Goal: Task Accomplishment & Management: Manage account settings

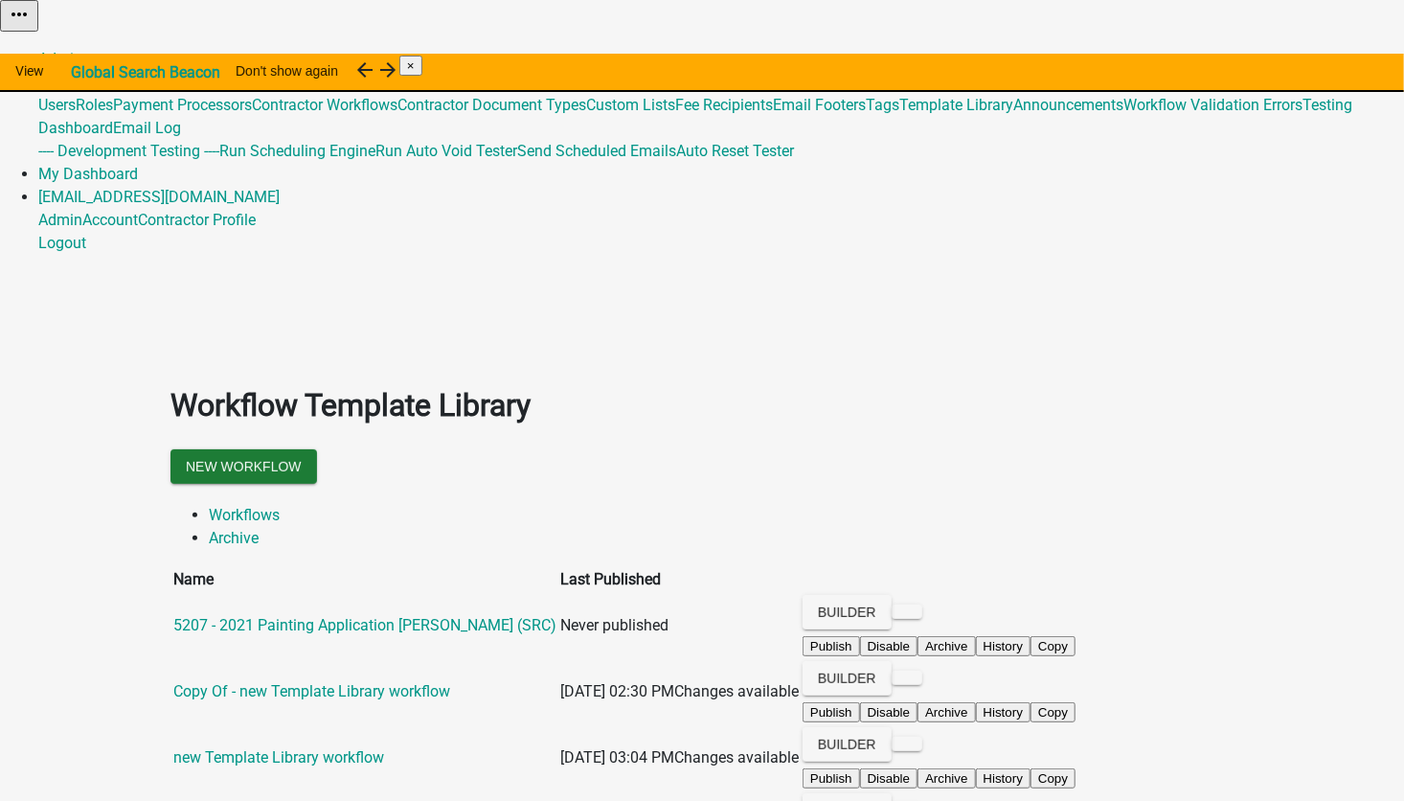
drag, startPoint x: 826, startPoint y: 228, endPoint x: 541, endPoint y: 13, distance: 356.3
click at [826, 504] on ul "Workflows Archive" at bounding box center [701, 527] width 1063 height 46
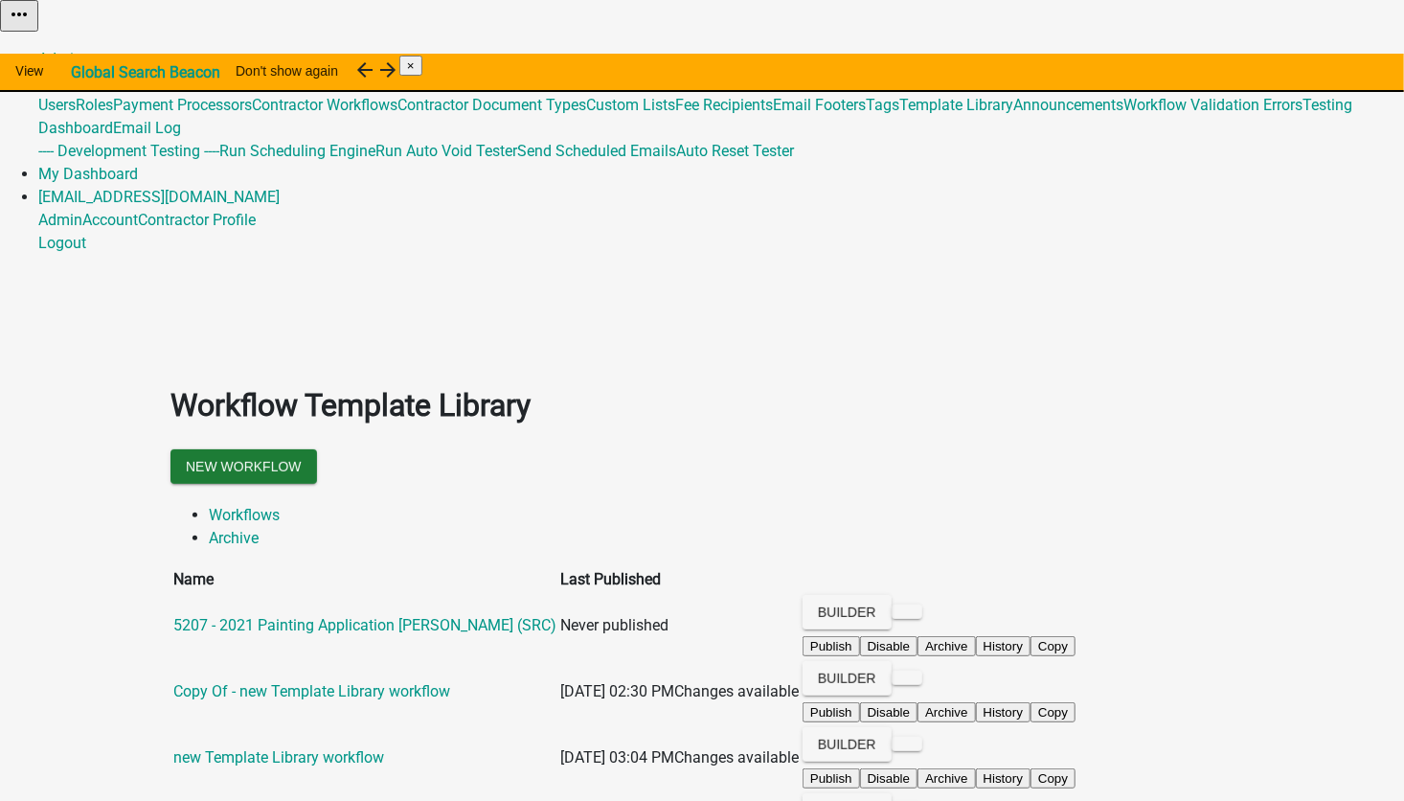
click at [108, 73] on link "Global 487" at bounding box center [73, 82] width 70 height 18
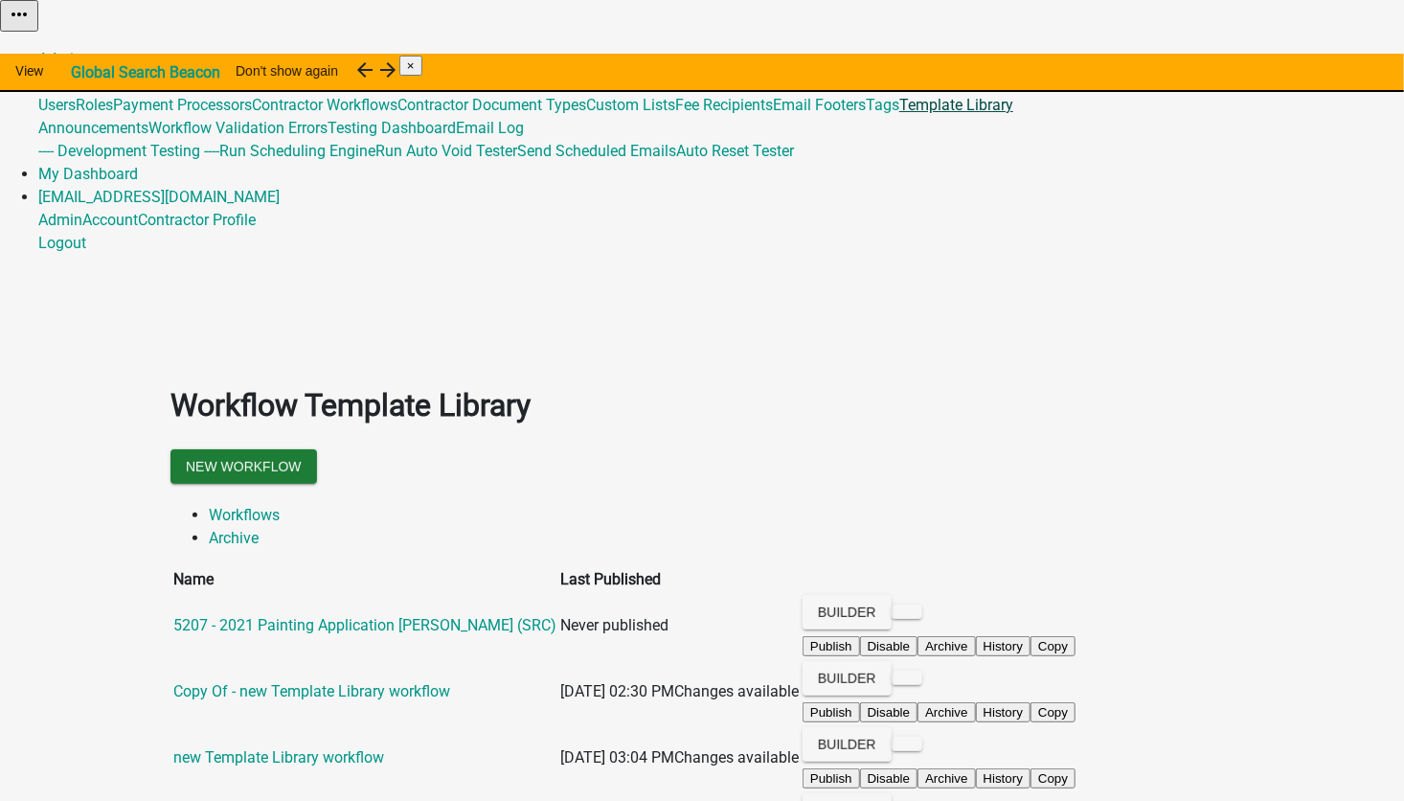
click at [899, 114] on link "Template Library" at bounding box center [956, 105] width 114 height 18
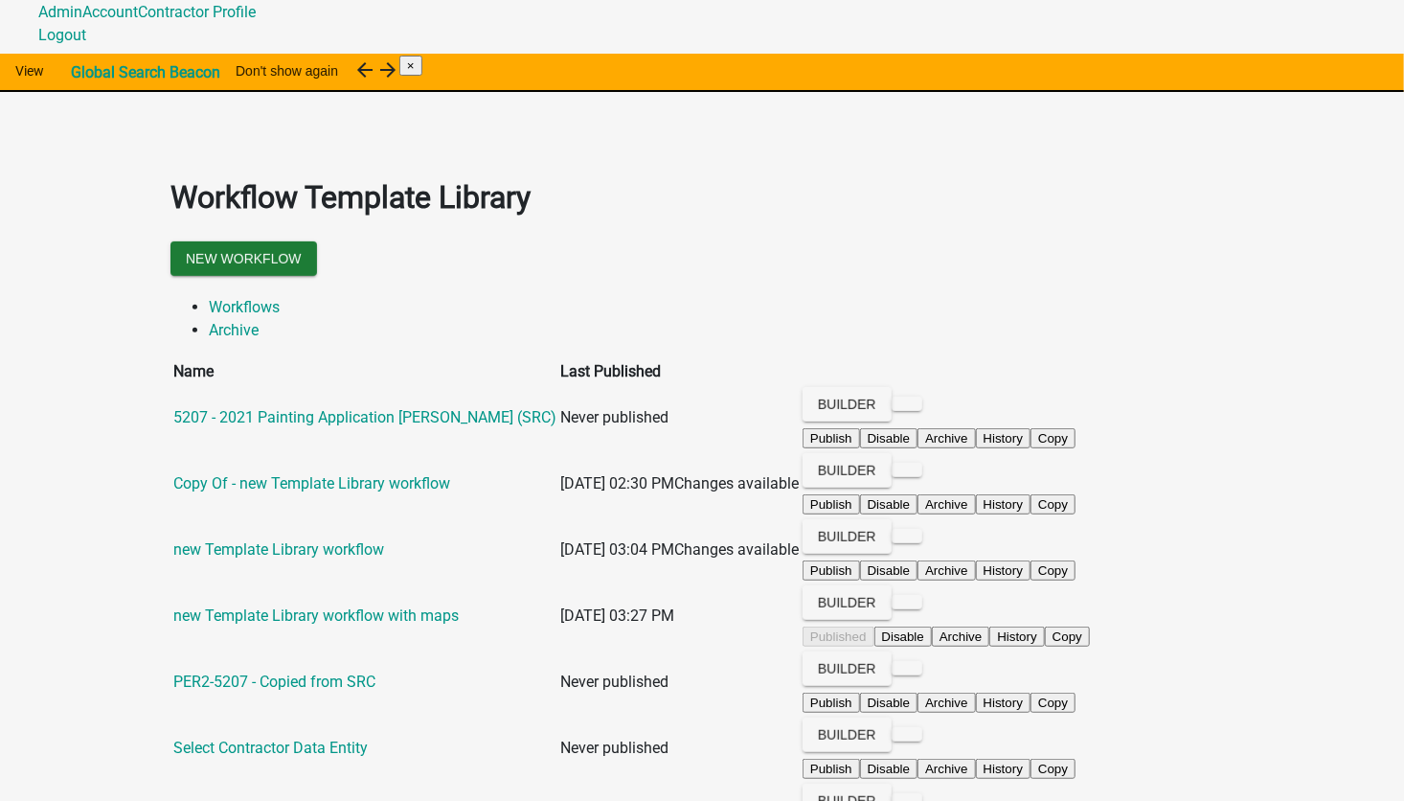
scroll to position [214, 0]
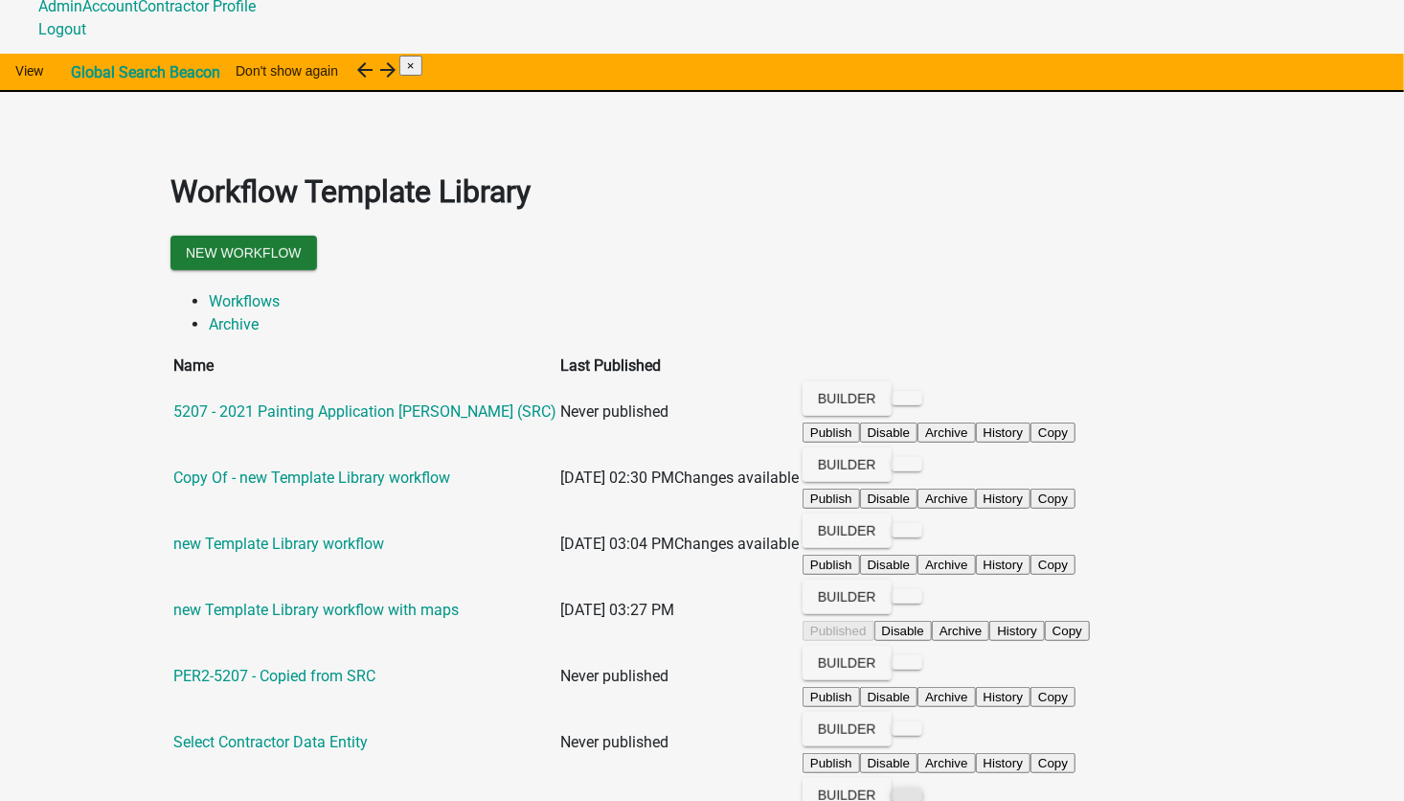
click at [922, 787] on button at bounding box center [907, 794] width 31 height 14
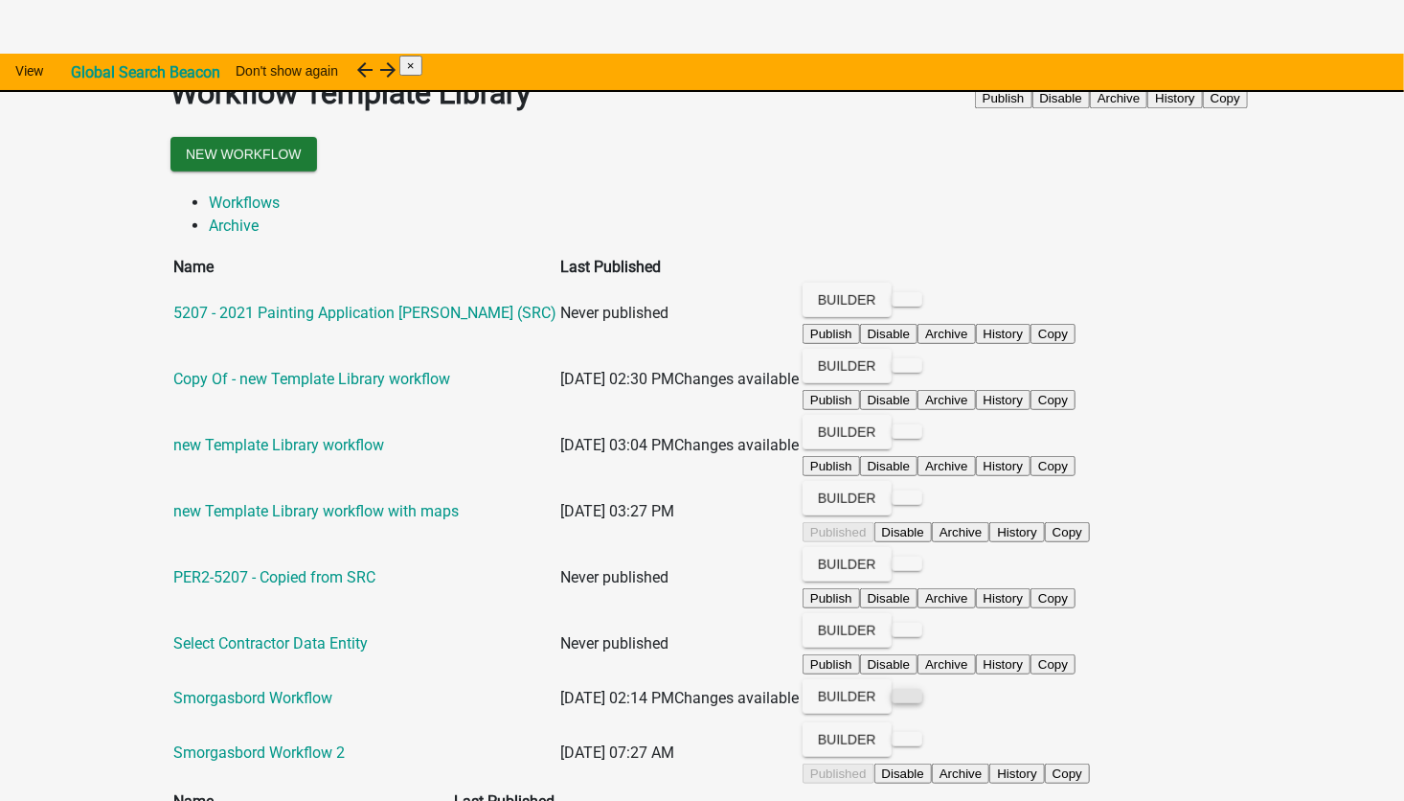
scroll to position [337, 0]
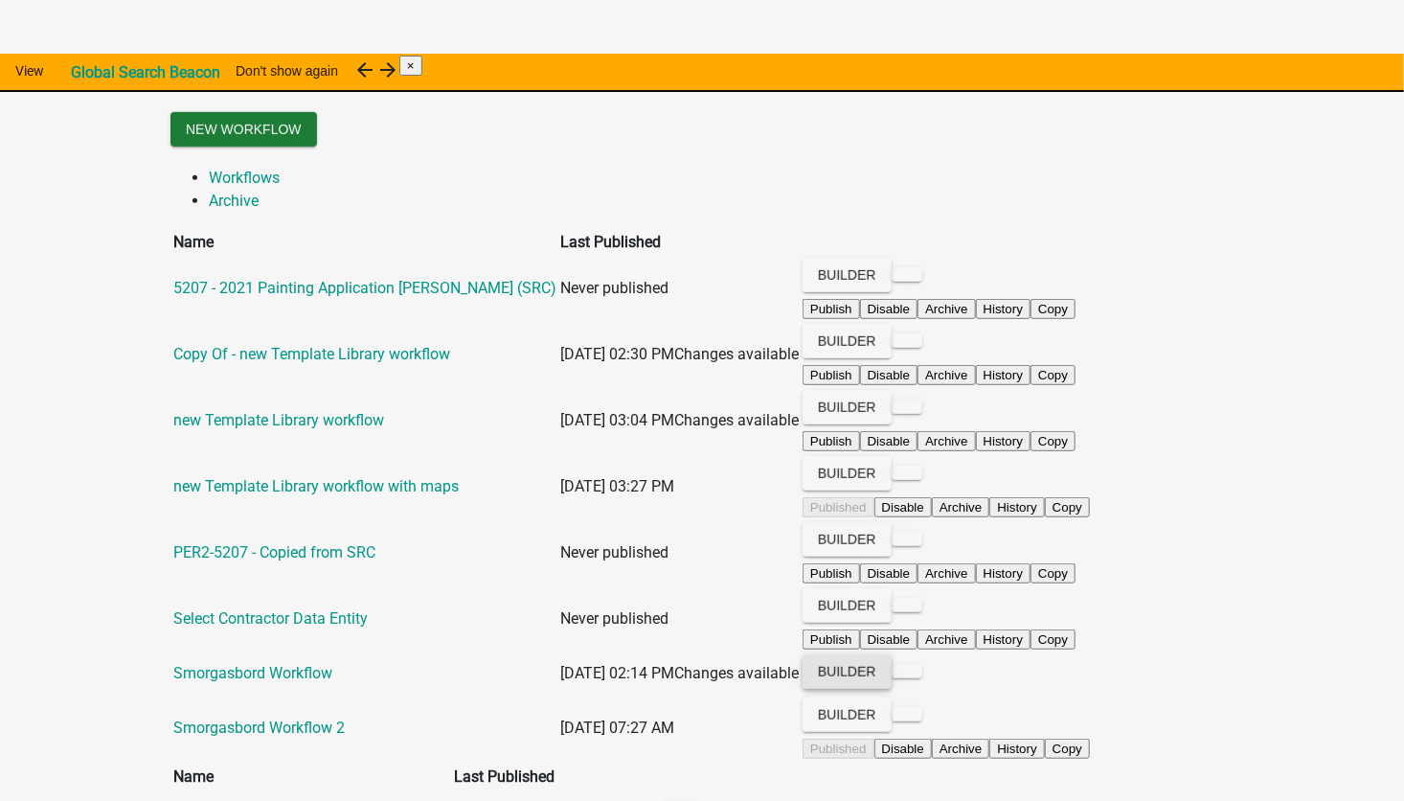
click at [892, 654] on button "Builder" at bounding box center [847, 671] width 89 height 34
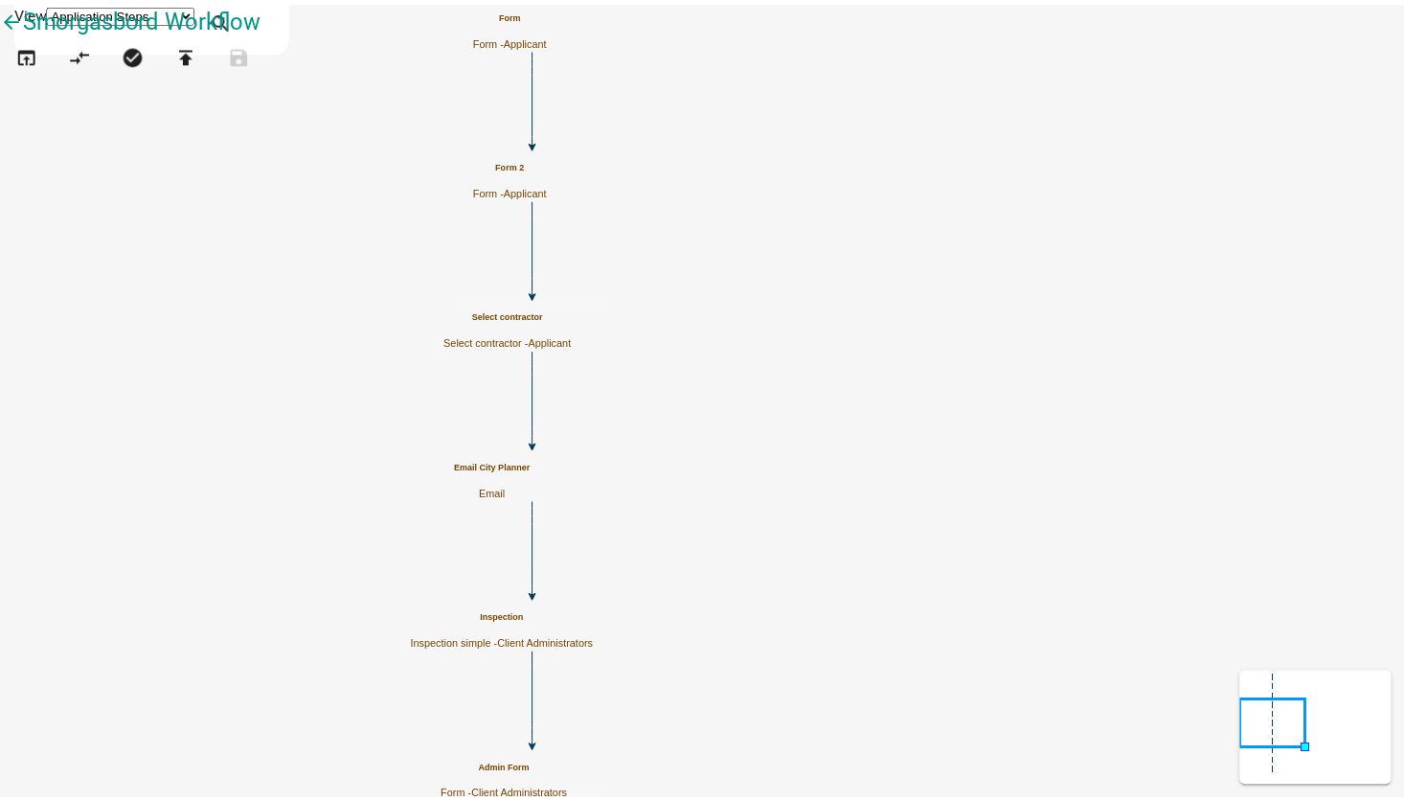
scroll to position [1239, 0]
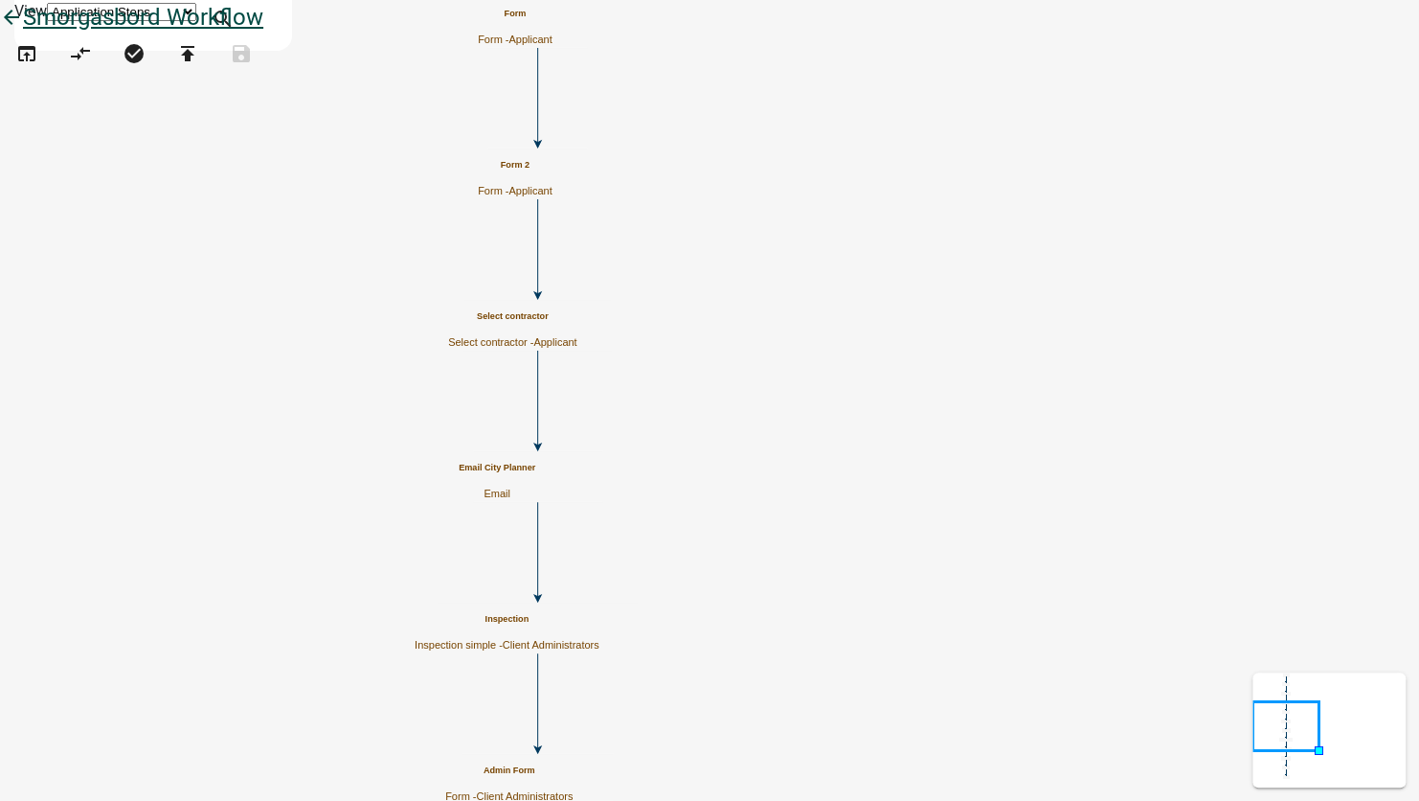
click at [23, 33] on icon "arrow_back" at bounding box center [11, 19] width 23 height 27
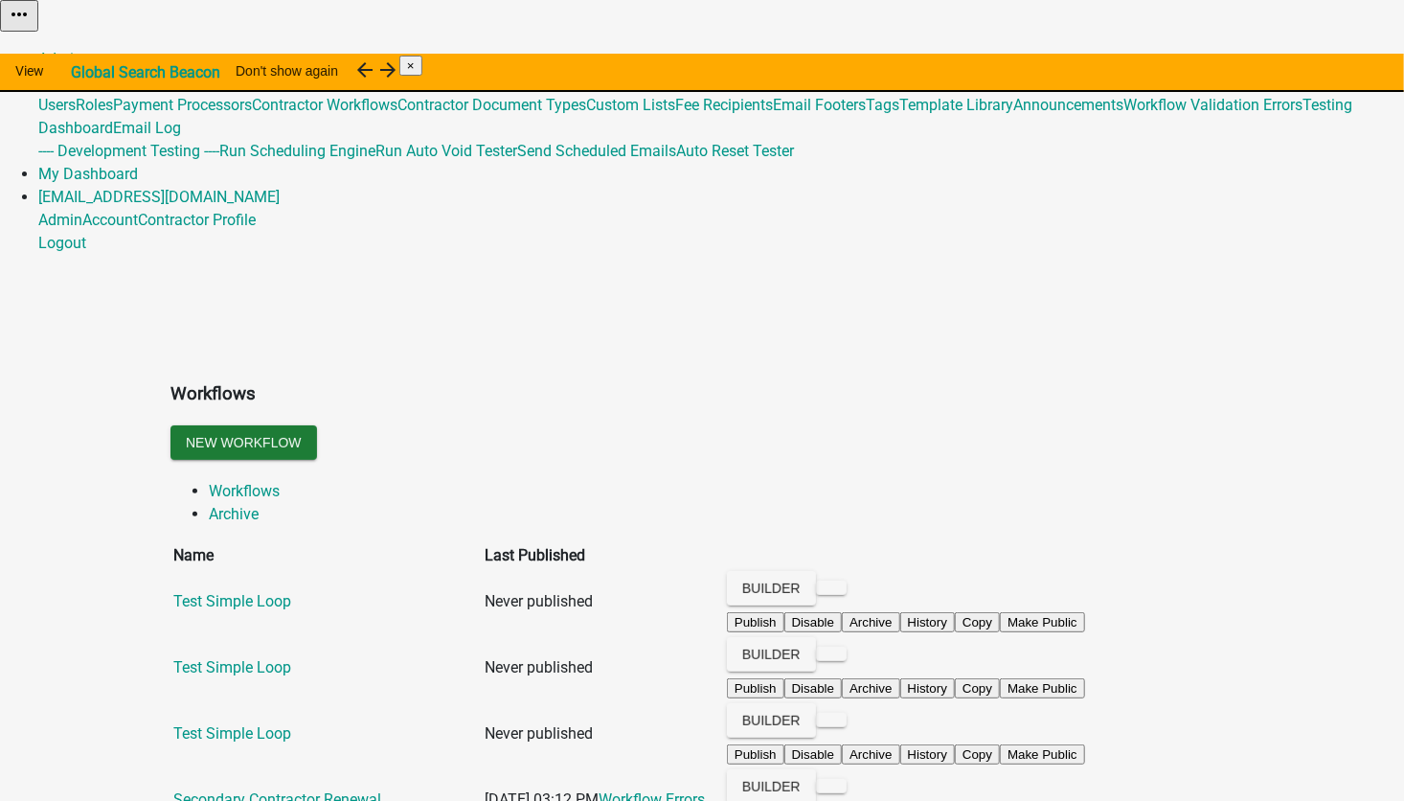
click at [108, 73] on link "Global 487" at bounding box center [73, 82] width 70 height 18
click at [82, 50] on link "Admin" at bounding box center [60, 59] width 44 height 18
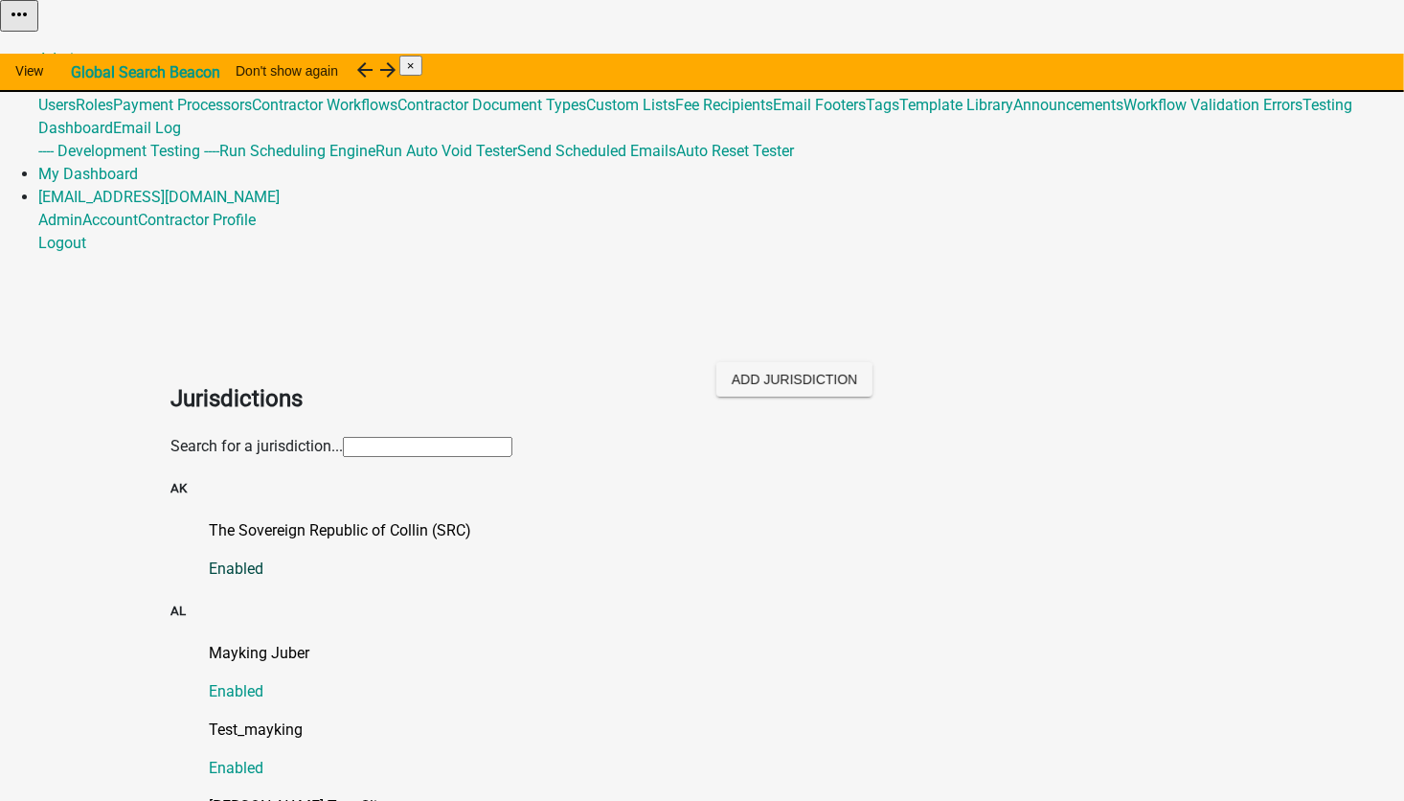
click at [320, 519] on p "The Sovereign Republic of Collin (SRC)" at bounding box center [721, 530] width 1025 height 23
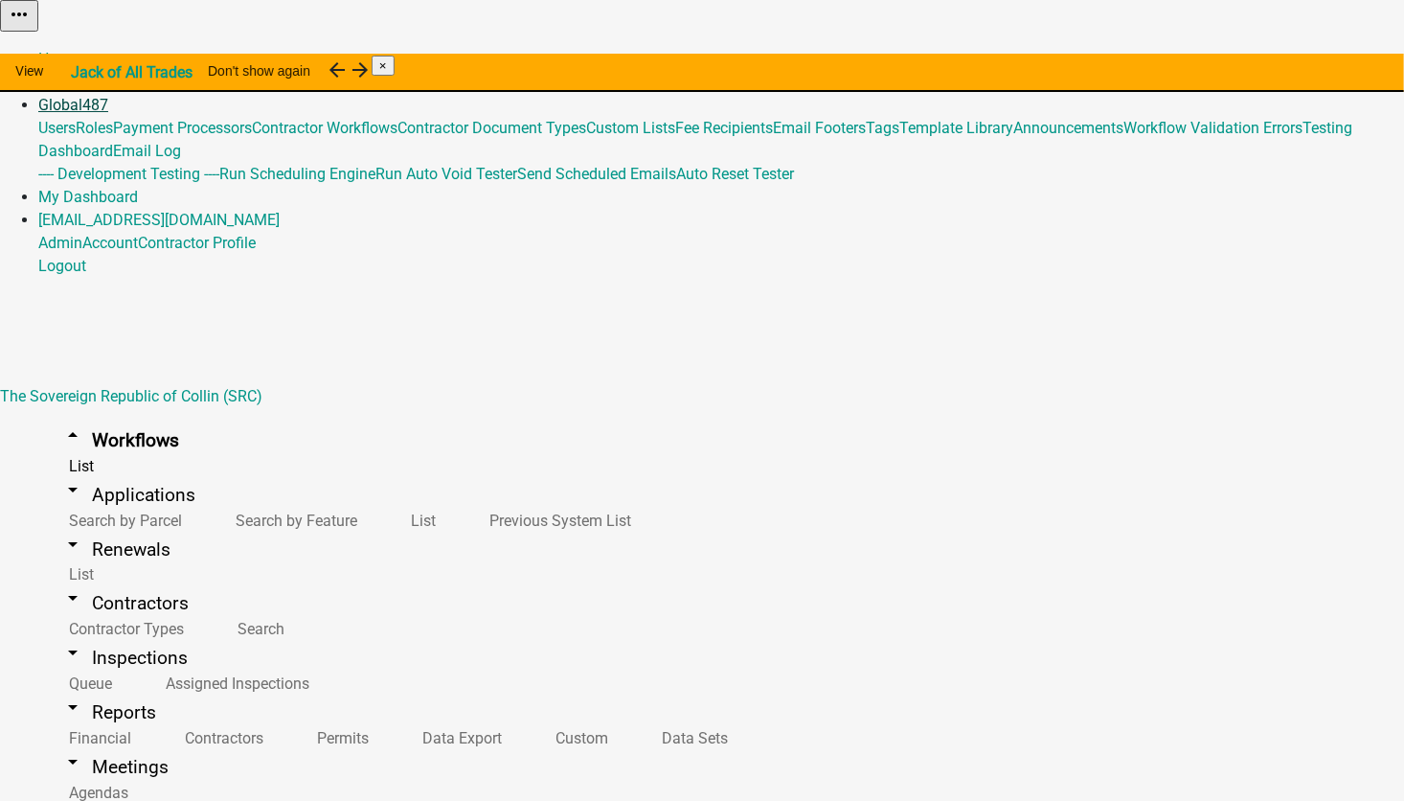
click at [108, 96] on link "Global 487" at bounding box center [73, 105] width 70 height 18
select select "11: 4761df22-ac3d-482c-9e2c-519bf4fba0f3"
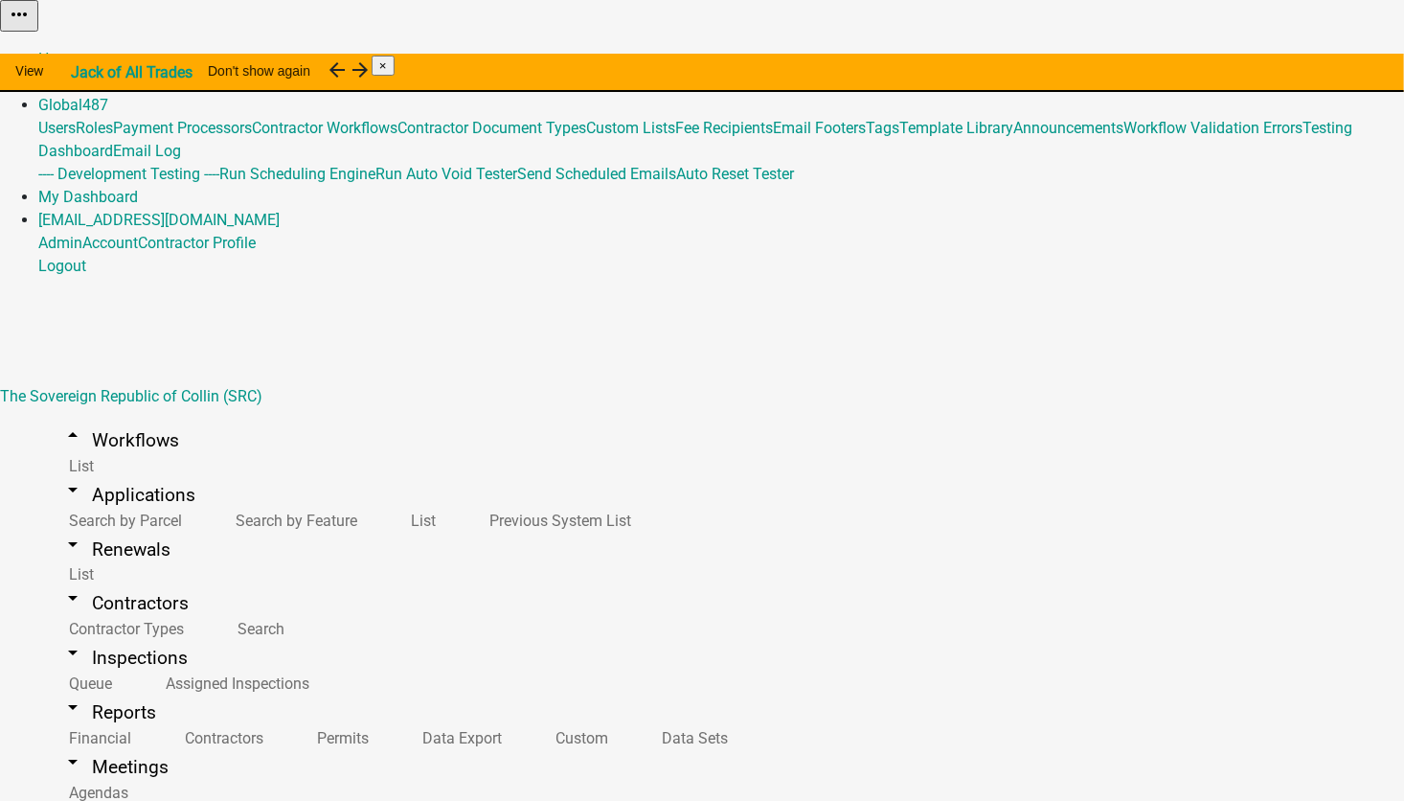
select select
click at [82, 73] on link "Admin" at bounding box center [60, 82] width 44 height 18
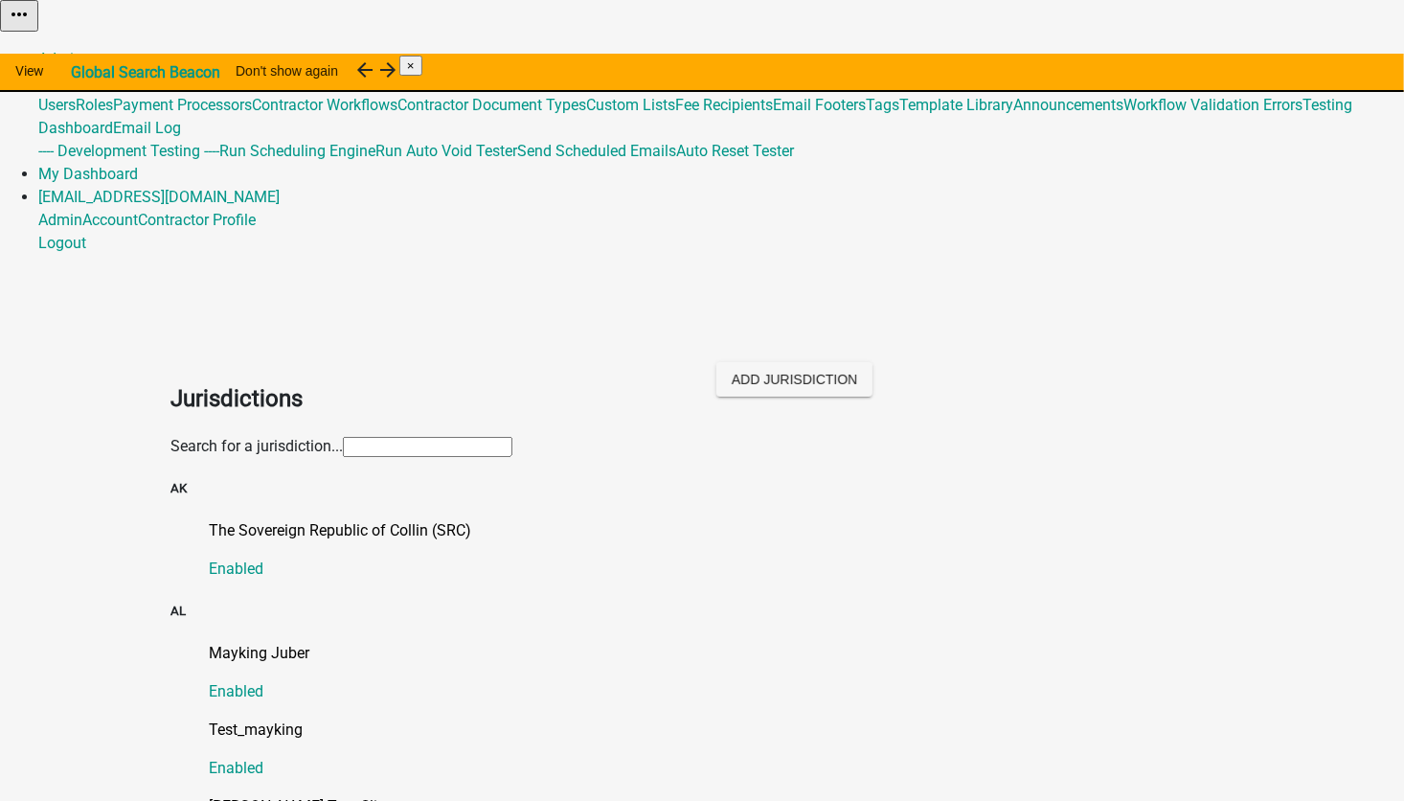
click at [343, 437] on input "text" at bounding box center [428, 447] width 170 height 20
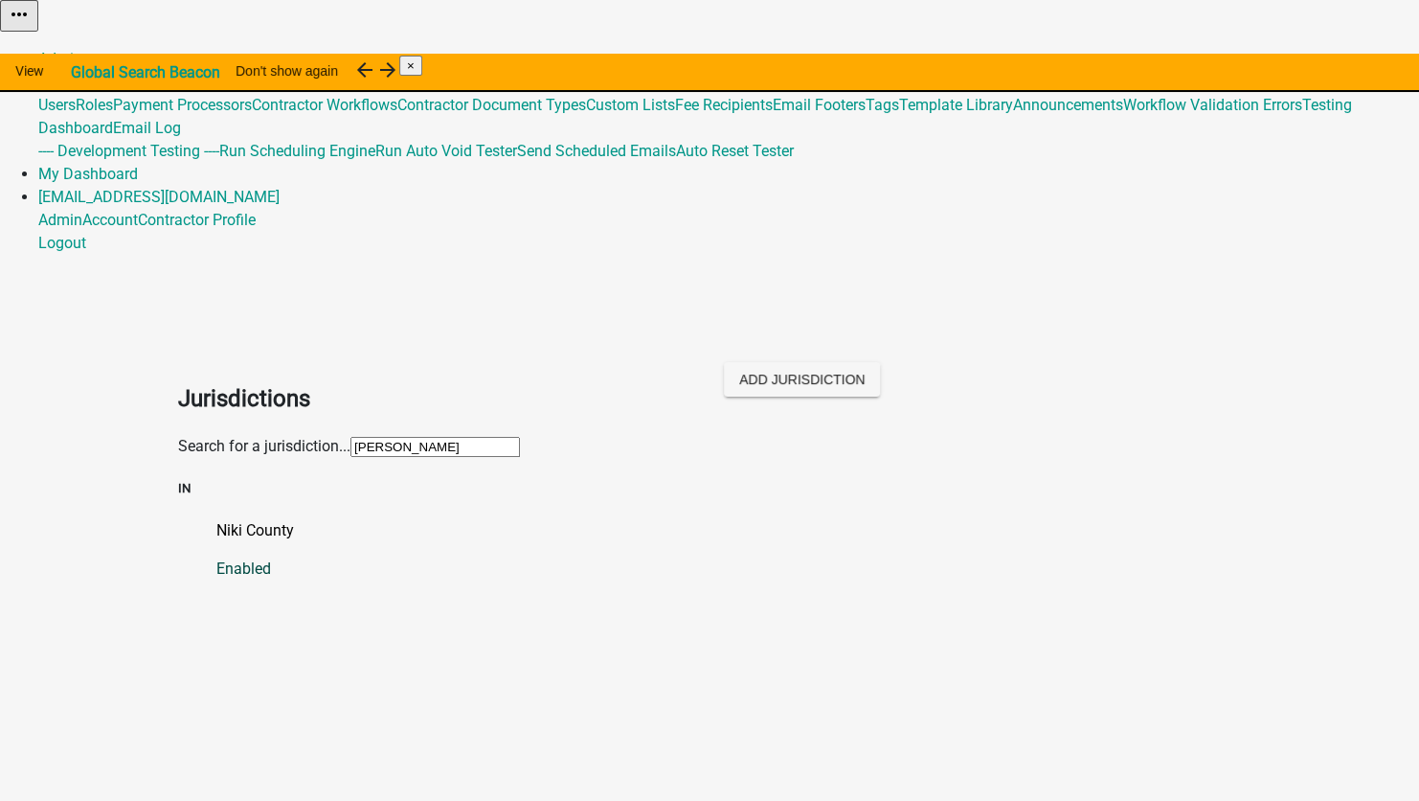
type input "niki"
click at [216, 519] on p "Niki County" at bounding box center [728, 530] width 1025 height 23
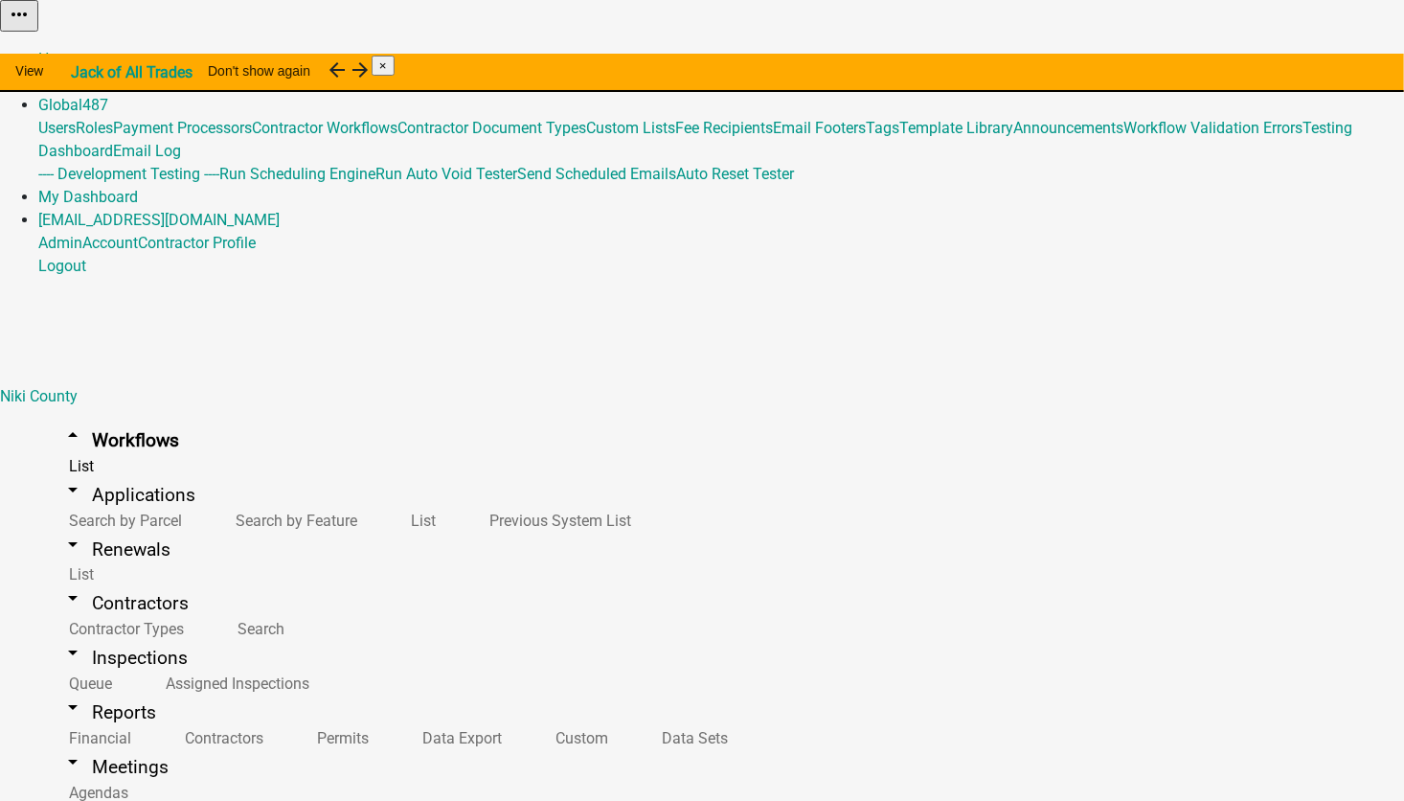
select select "IN"
select select "Eastern Standard Time"
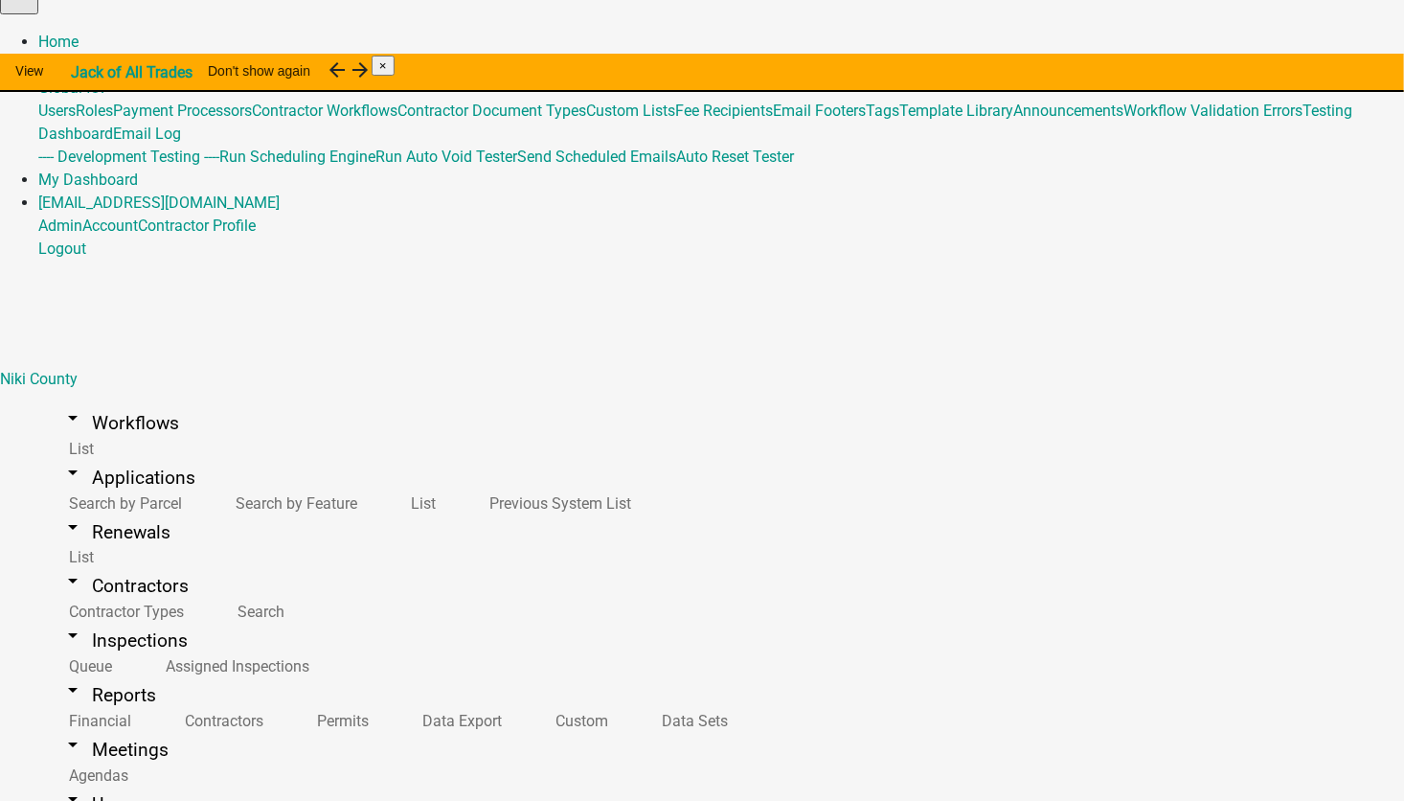
scroll to position [23, 0]
